Goal: Entertainment & Leisure: Browse casually

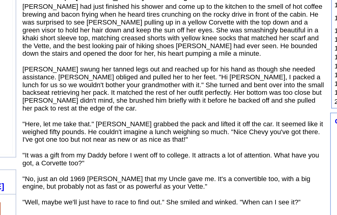
scroll to position [55, 0]
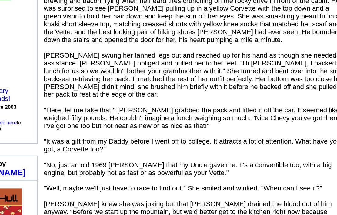
scroll to position [64, 0]
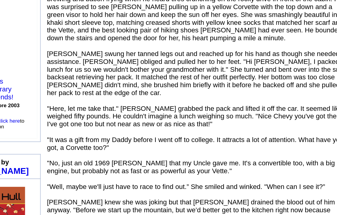
click at [13, 117] on td "· 1,683 Titles · 17,409 Reviews · Save to My Library · Share with Friends! · Me…" at bounding box center [29, 128] width 47 height 23
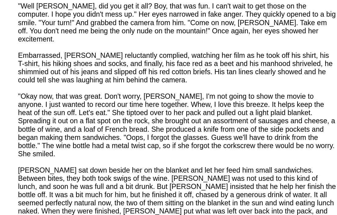
scroll to position [622, 0]
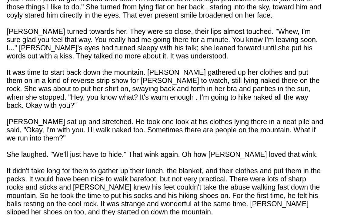
scroll to position [860, 0]
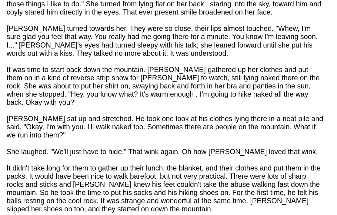
click at [174, 59] on font "[PERSON_NAME] had just finished his shower and come up to the kitchen to the sm…" at bounding box center [149, 88] width 176 height 1629
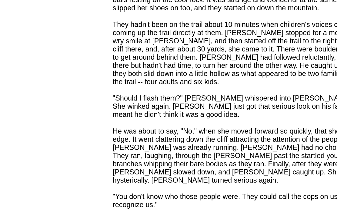
scroll to position [972, 0]
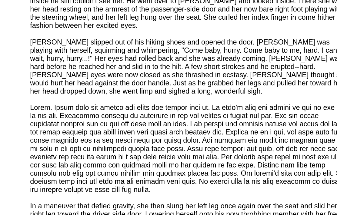
scroll to position [1221, 0]
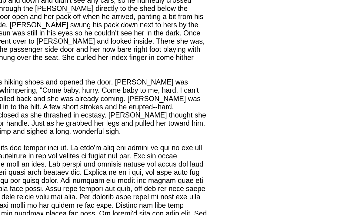
scroll to position [1276, 0]
